Goal: Task Accomplishment & Management: Use online tool/utility

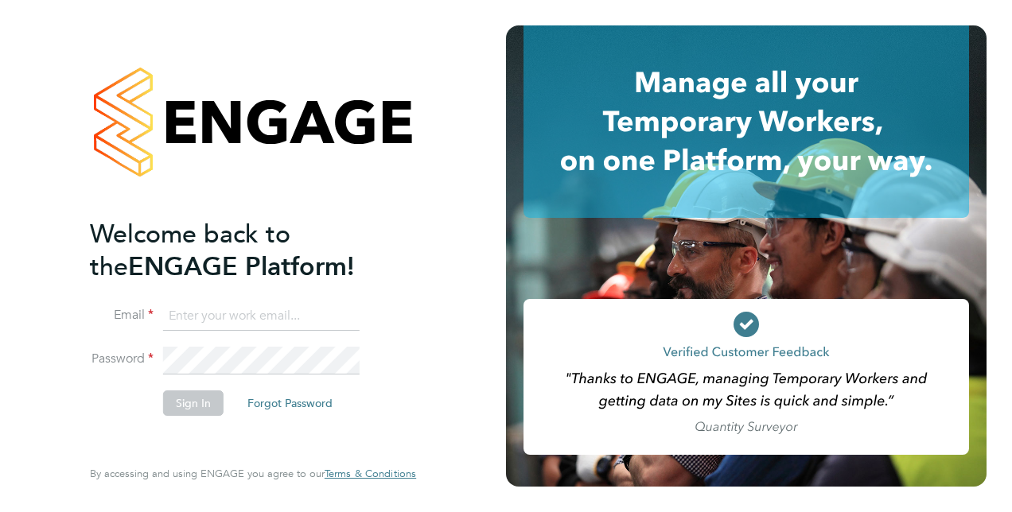
type input "[PERSON_NAME][EMAIL_ADDRESS][PERSON_NAME][DOMAIN_NAME]"
click at [208, 407] on button "Sign In" at bounding box center [193, 403] width 60 height 25
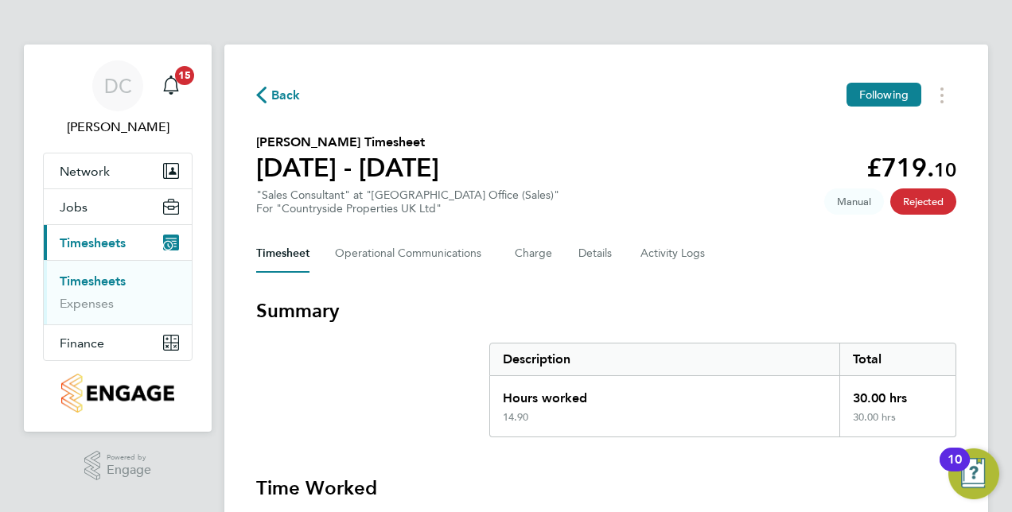
click at [91, 239] on span "Timesheets" at bounding box center [93, 242] width 66 height 15
click at [87, 277] on link "Timesheets" at bounding box center [93, 281] width 66 height 15
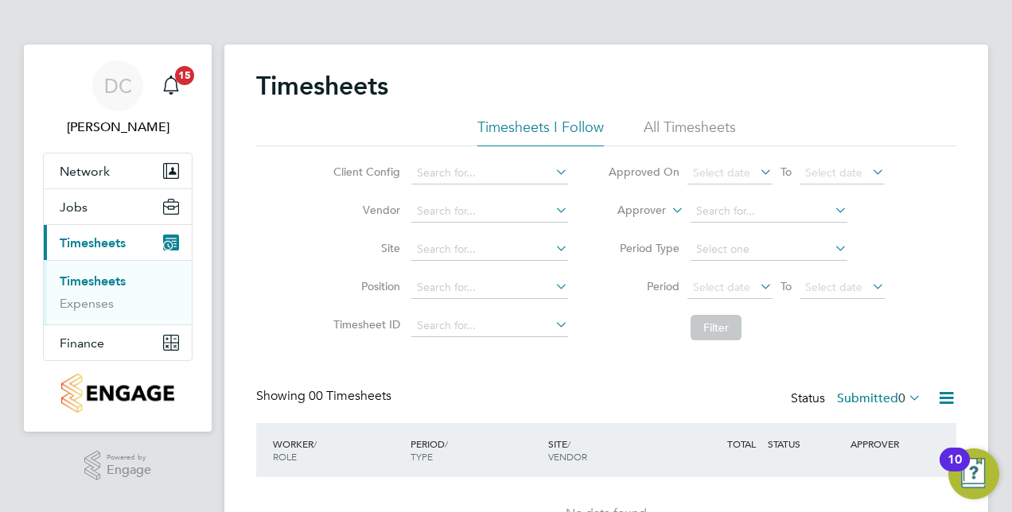
click at [692, 130] on li "All Timesheets" at bounding box center [689, 132] width 92 height 29
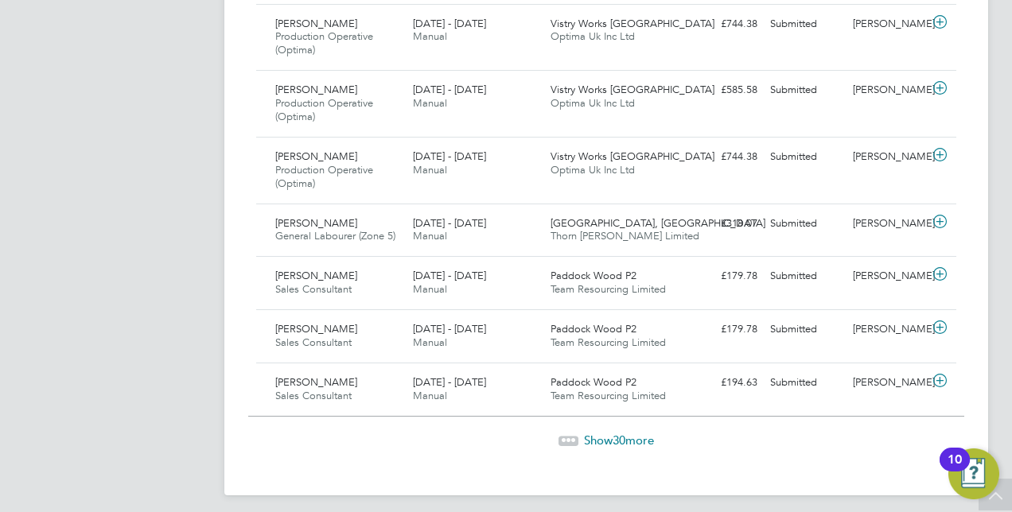
click at [611, 433] on span "Show 30 more" at bounding box center [619, 440] width 70 height 15
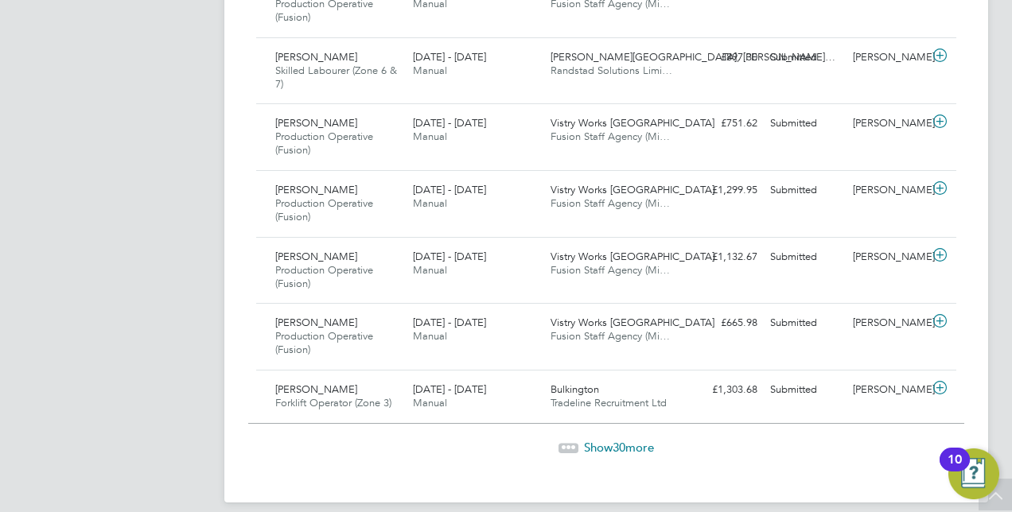
click at [636, 440] on span "Show 30 more" at bounding box center [619, 447] width 70 height 15
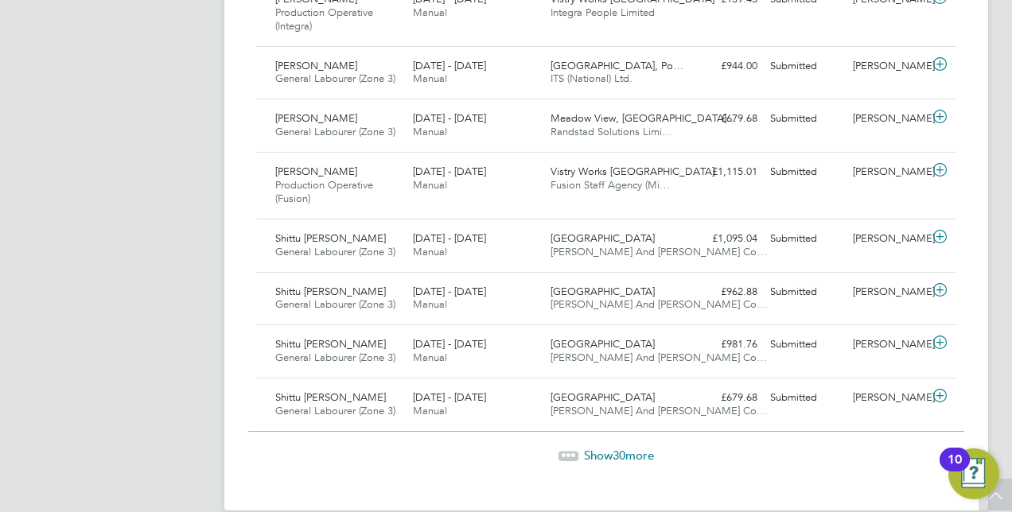
click at [633, 448] on span "Show 30 more" at bounding box center [619, 455] width 70 height 15
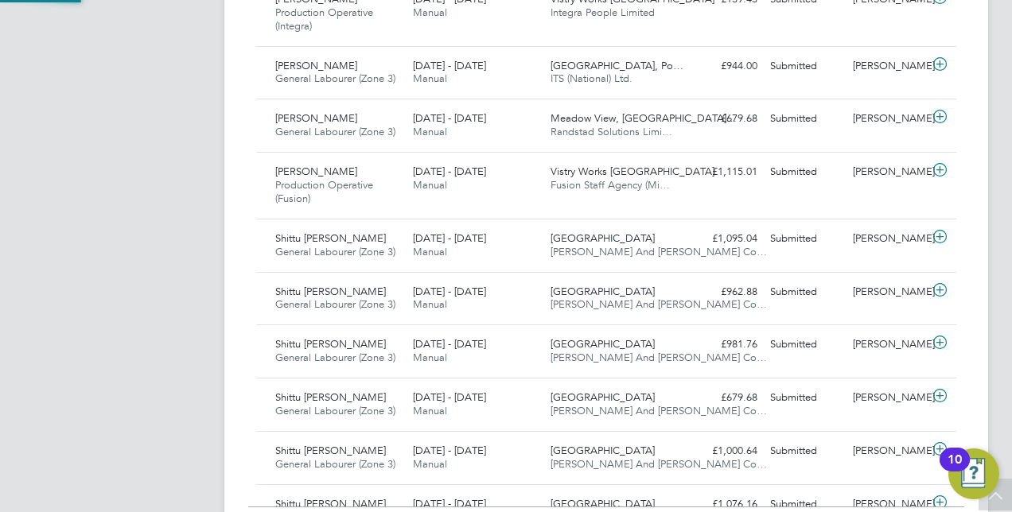
scroll to position [40, 138]
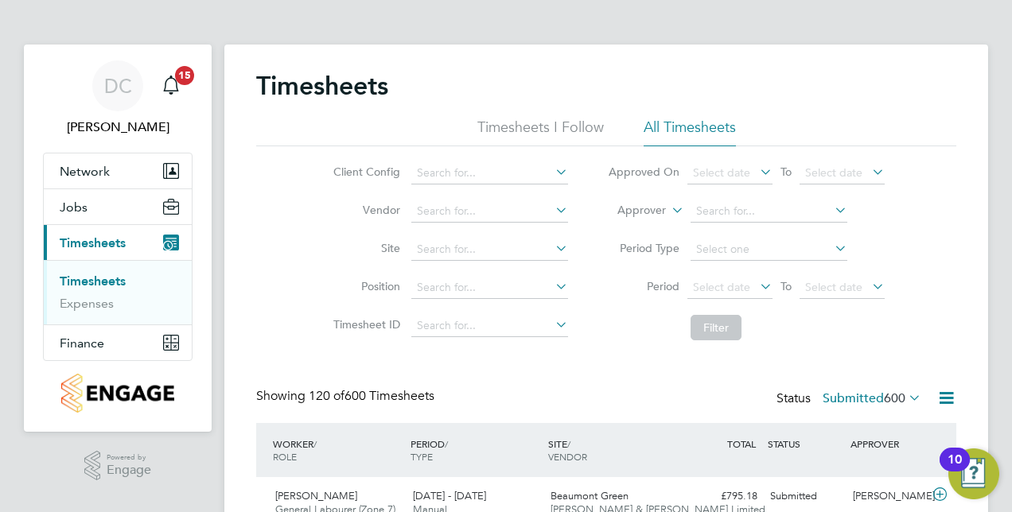
click at [695, 125] on li "All Timesheets" at bounding box center [689, 132] width 92 height 29
click at [86, 278] on link "Timesheets" at bounding box center [93, 281] width 66 height 15
click at [67, 206] on span "Jobs" at bounding box center [74, 207] width 28 height 15
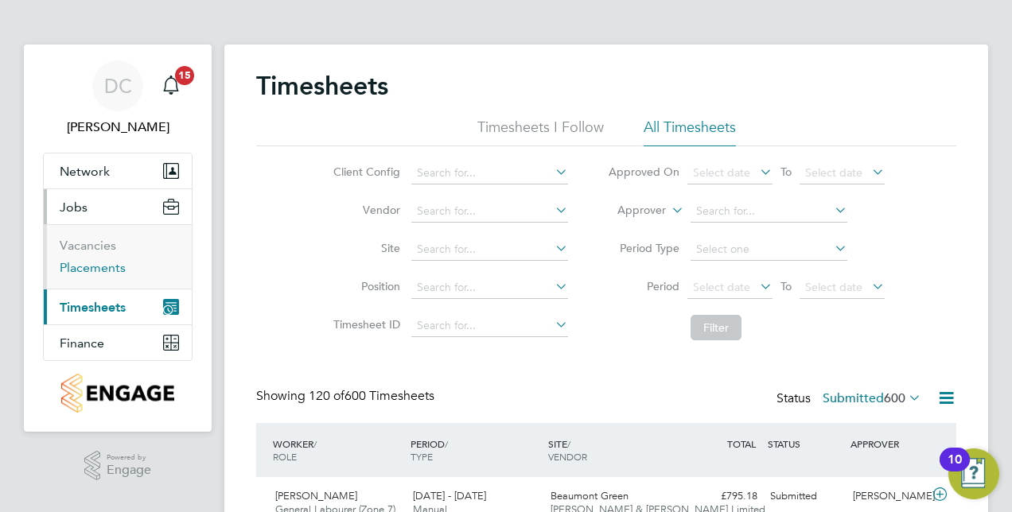
click at [83, 267] on link "Placements" at bounding box center [93, 267] width 66 height 15
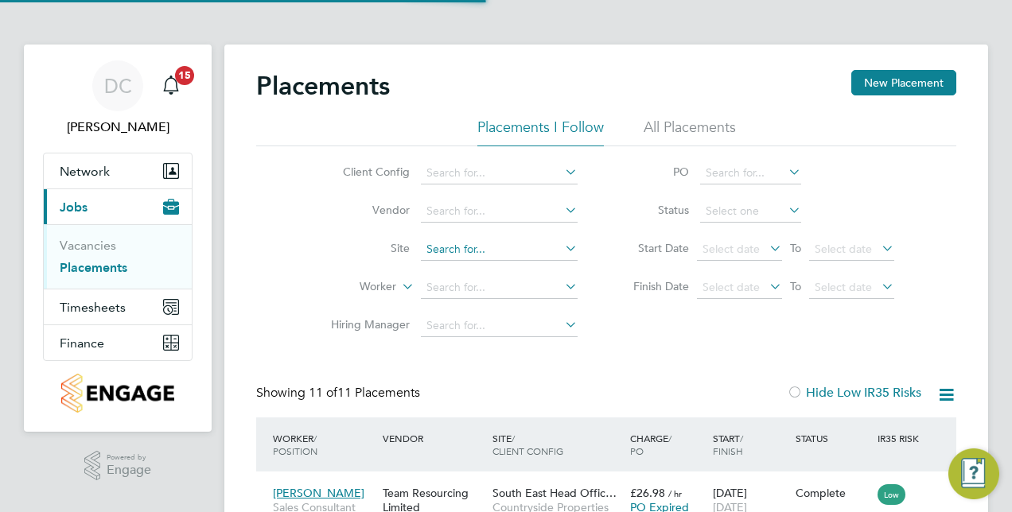
scroll to position [60, 138]
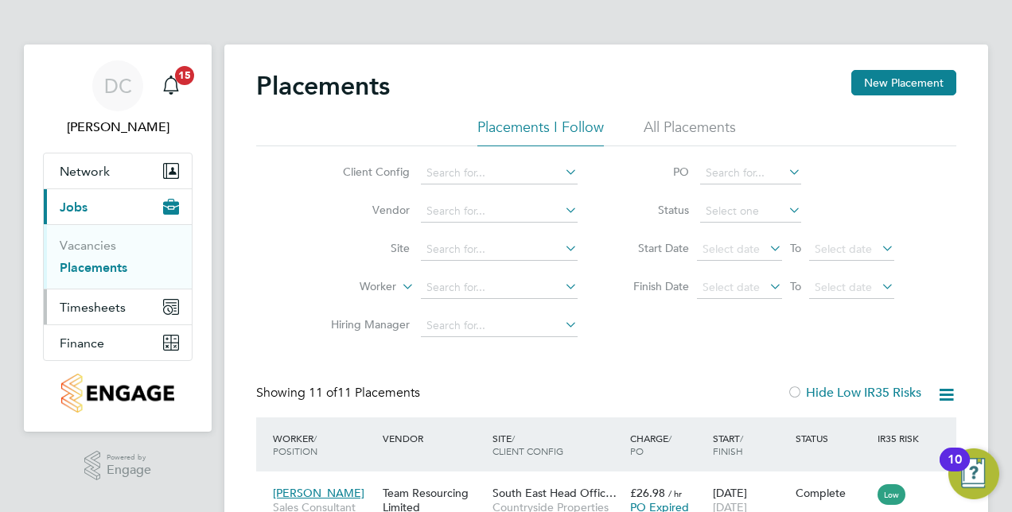
click at [94, 307] on span "Timesheets" at bounding box center [93, 307] width 66 height 15
click at [519, 124] on li "Placements I Follow" at bounding box center [540, 132] width 126 height 29
click at [80, 307] on span "Timesheets" at bounding box center [93, 307] width 66 height 15
click at [96, 283] on link "Timesheets" at bounding box center [93, 281] width 66 height 15
